Goal: Transaction & Acquisition: Purchase product/service

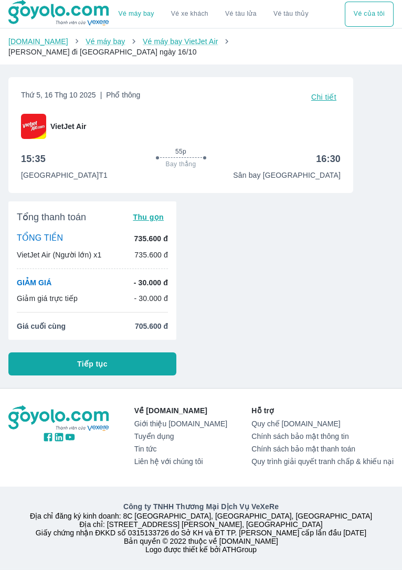
click at [56, 352] on button "Tiếp tục" at bounding box center [92, 363] width 168 height 23
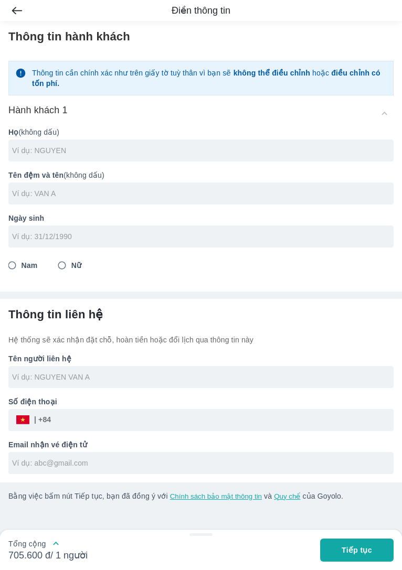
click at [327, 145] on input "text" at bounding box center [202, 150] width 381 height 10
click at [30, 188] on input "text" at bounding box center [202, 193] width 381 height 10
click at [69, 145] on input "[PERSON_NAME]" at bounding box center [202, 150] width 381 height 10
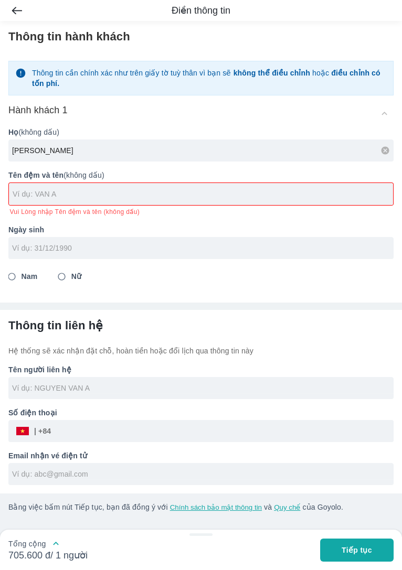
type input "[PERSON_NAME]"
click at [29, 189] on input "text" at bounding box center [203, 194] width 380 height 10
type input "[PERSON_NAME]"
click at [22, 243] on input "tel" at bounding box center [197, 248] width 371 height 10
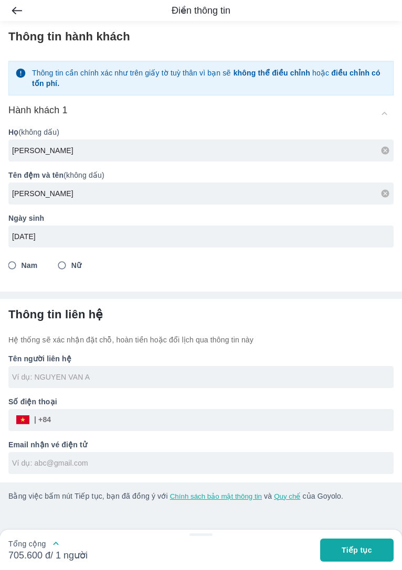
type input "[DATE]"
click at [16, 258] on input "Nam" at bounding box center [12, 265] width 19 height 19
radio input "true"
type input "[PERSON_NAME]"
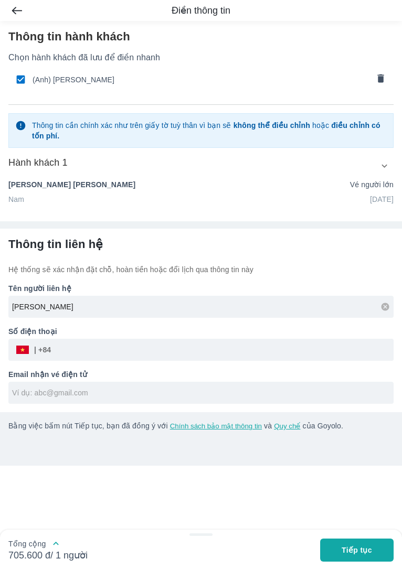
click at [37, 275] on p "Hệ thống sẽ xác nhận đặt chỗ, hoàn tiền hoặc đổi lịch qua thông tin này" at bounding box center [200, 269] width 385 height 10
click at [89, 78] on span "(Anh) [PERSON_NAME]" at bounding box center [201, 79] width 336 height 10
radio input "false"
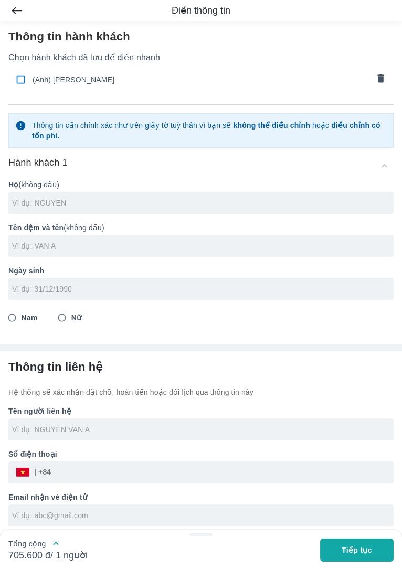
click at [20, 81] on input "checkbox" at bounding box center [20, 79] width 20 height 20
checkbox input "true"
type input "[PERSON_NAME]"
type input "[DATE]"
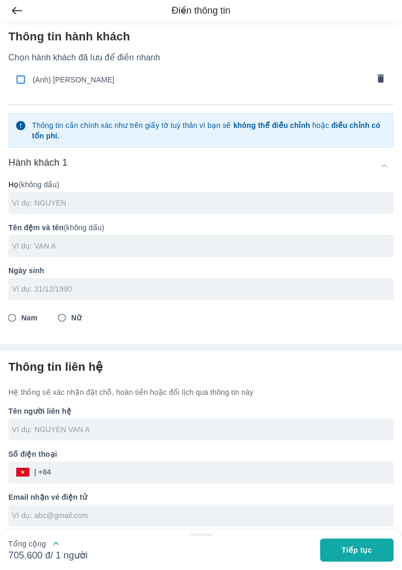
radio input "true"
type input "[PERSON_NAME]"
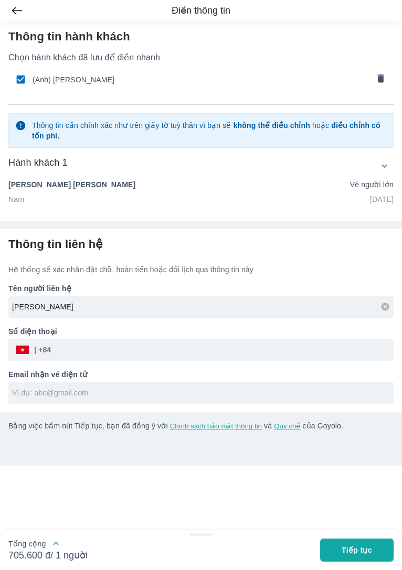
click at [20, 73] on input "checkbox" at bounding box center [20, 79] width 20 height 20
checkbox input "false"
radio input "false"
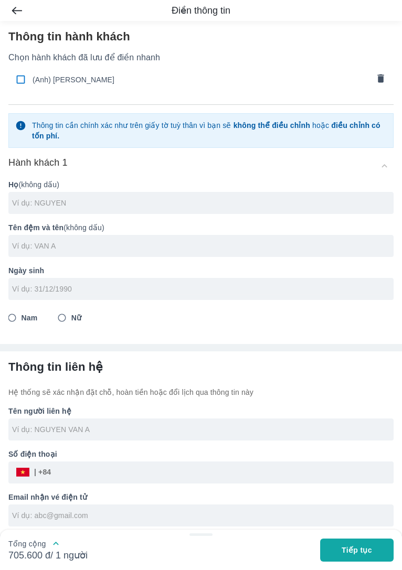
click at [47, 198] on input "text" at bounding box center [202, 203] width 381 height 10
type input "[PERSON_NAME]"
click at [24, 241] on input "text" at bounding box center [202, 246] width 381 height 10
type input "V"
click at [74, 198] on input "[PERSON_NAME]" at bounding box center [202, 203] width 381 height 10
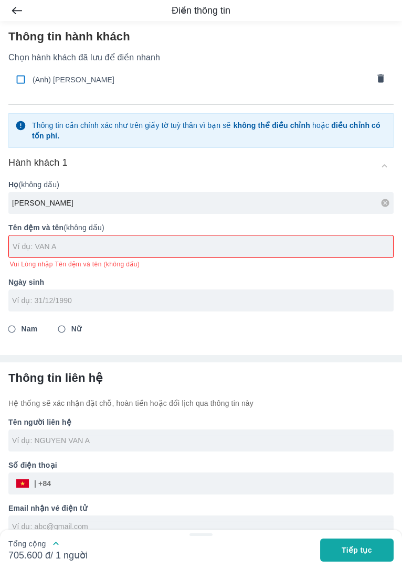
type input "[PERSON_NAME]"
click at [28, 241] on input "text" at bounding box center [203, 246] width 380 height 10
type input "TUAN"
click at [28, 295] on input "tel" at bounding box center [197, 300] width 371 height 10
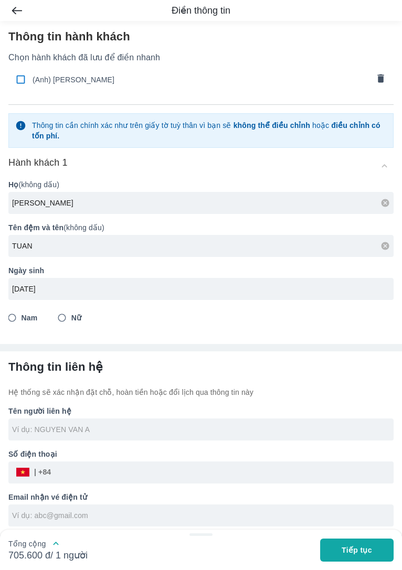
type input "[DATE]"
click at [17, 311] on input "Nam" at bounding box center [12, 317] width 19 height 19
radio input "true"
click at [296, 424] on input "text" at bounding box center [202, 429] width 381 height 10
type input "[PERSON_NAME]"
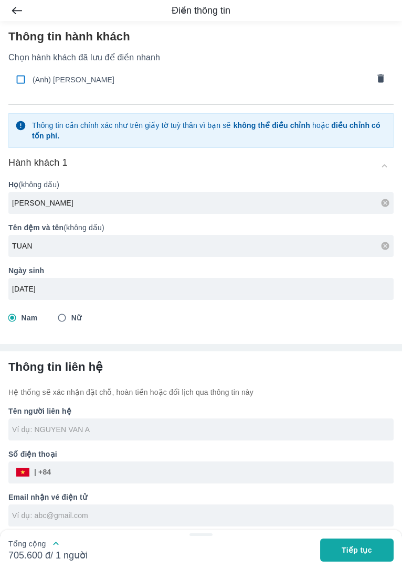
type input "[PERSON_NAME]"
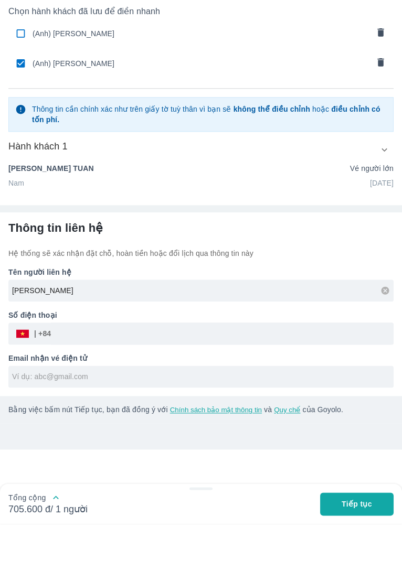
scroll to position [34, 0]
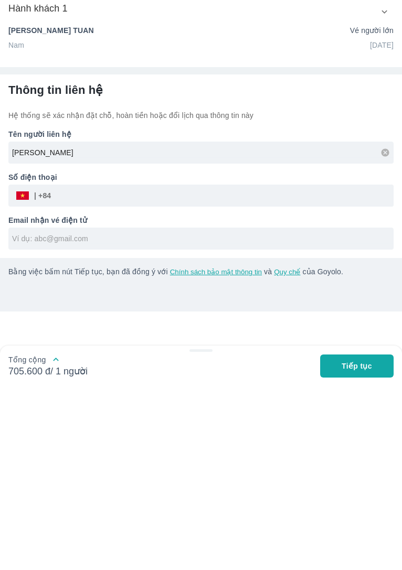
click at [72, 367] on input "tel" at bounding box center [222, 379] width 342 height 25
type input "0383642715"
click at [29, 417] on input "text" at bounding box center [202, 422] width 381 height 10
type input "T"
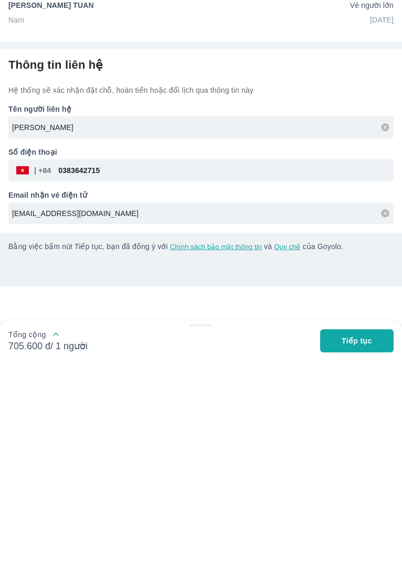
type input "[EMAIL_ADDRESS][DOMAIN_NAME]"
click at [366, 553] on span "Tiếp tục" at bounding box center [356, 550] width 30 height 10
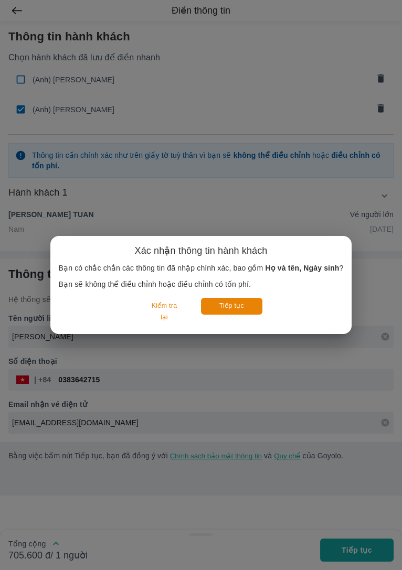
click at [238, 308] on button "Tiếp tục" at bounding box center [231, 306] width 61 height 16
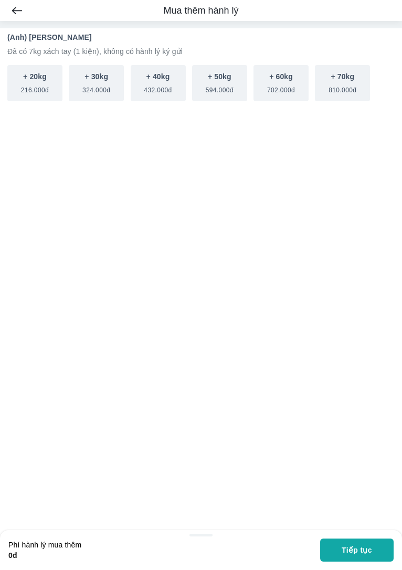
click at [362, 552] on span "Tiếp tục" at bounding box center [356, 550] width 30 height 10
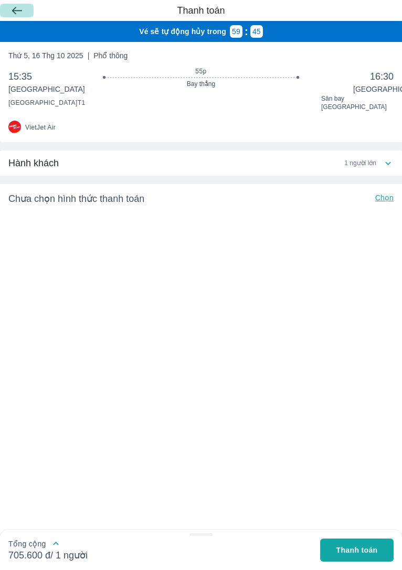
click at [13, 6] on button "button" at bounding box center [17, 11] width 34 height 14
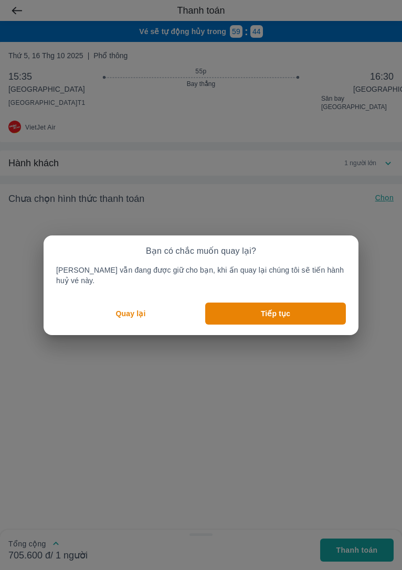
click at [302, 311] on button "Tiếp tục" at bounding box center [275, 314] width 141 height 22
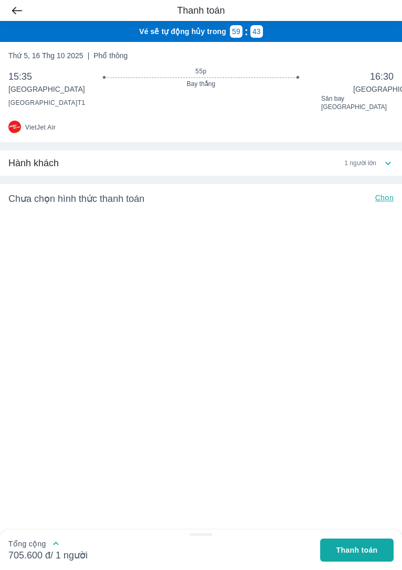
click at [20, 12] on img "button" at bounding box center [17, 10] width 10 height 7
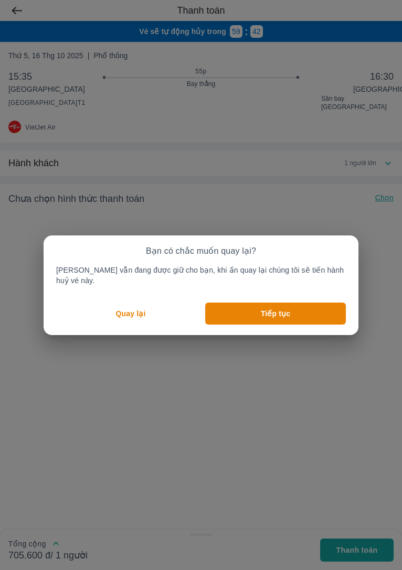
click at [121, 303] on button "Quay lại" at bounding box center [130, 314] width 149 height 22
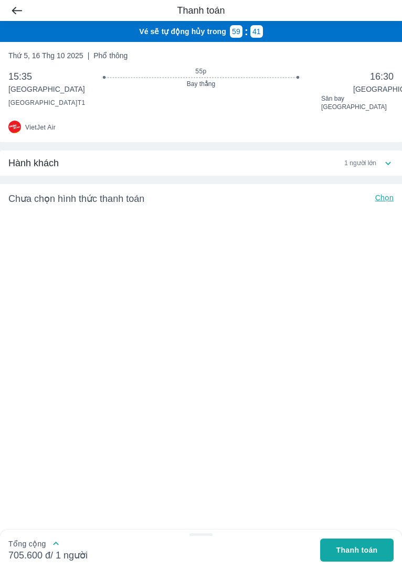
click at [23, 9] on div "Thanh toán Vé sẽ tự động hủy trong 59 : 41 [DATE] | Phổ thông 15:35 [GEOGRAPHIC…" at bounding box center [201, 285] width 402 height 570
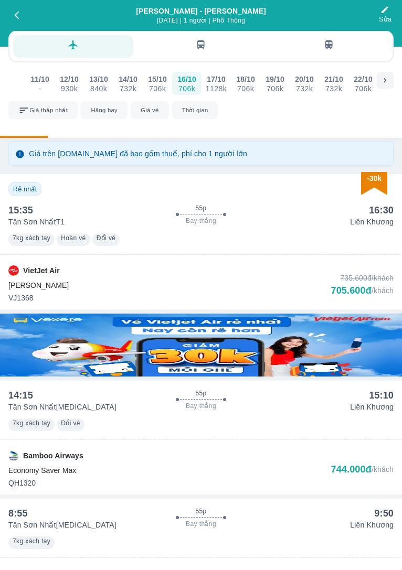
click at [327, 12] on div "[PERSON_NAME] - Lâm Đồng [DATE] | 1 người | Phổ Thông Sửa" at bounding box center [201, 15] width 402 height 30
click at [23, 14] on button "button" at bounding box center [17, 15] width 34 height 16
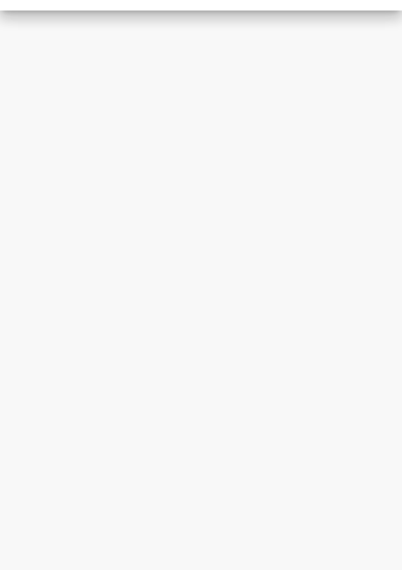
click at [16, 8] on div at bounding box center [201, 285] width 402 height 570
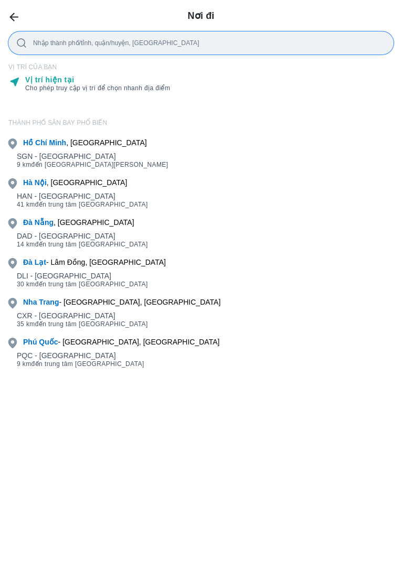
click at [44, 197] on div "HAN - [GEOGRAPHIC_DATA]" at bounding box center [82, 196] width 131 height 8
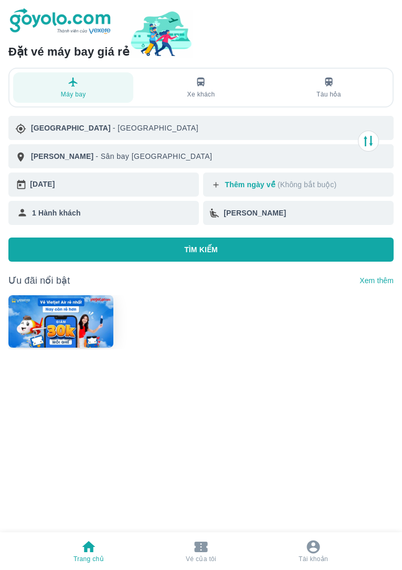
click at [314, 244] on button "TÌM KIẾM" at bounding box center [200, 250] width 385 height 24
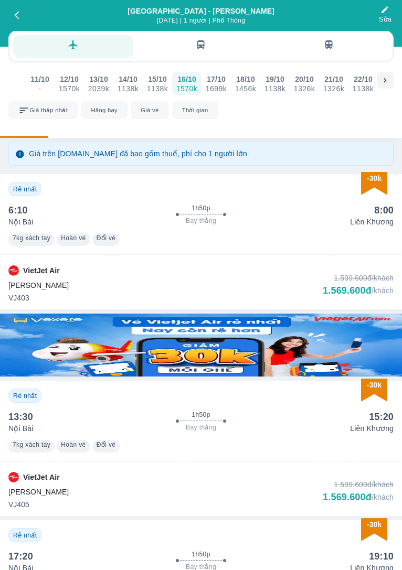
click at [158, 80] on div "15/10" at bounding box center [157, 79] width 19 height 10
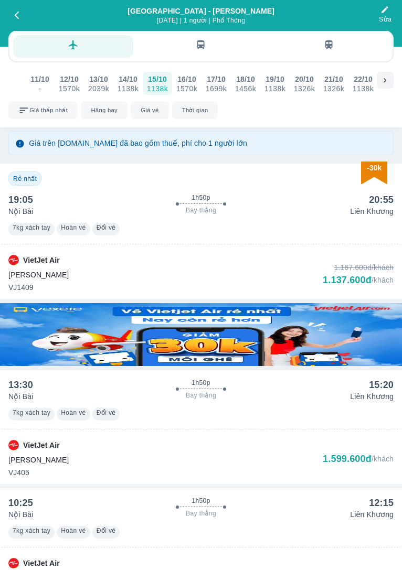
click at [311, 267] on div "VietJet Air Tiết Kiệm VJ1409 1.167.600đ /khách 1.137.600đ /khách" at bounding box center [200, 274] width 385 height 38
